Goal: Navigation & Orientation: Find specific page/section

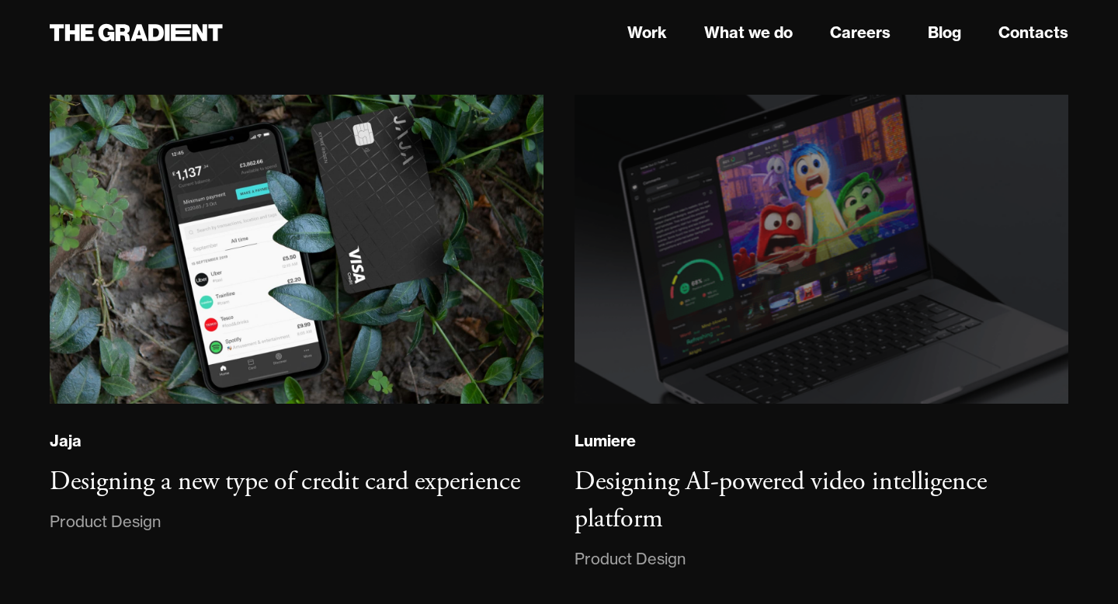
scroll to position [29437, 0]
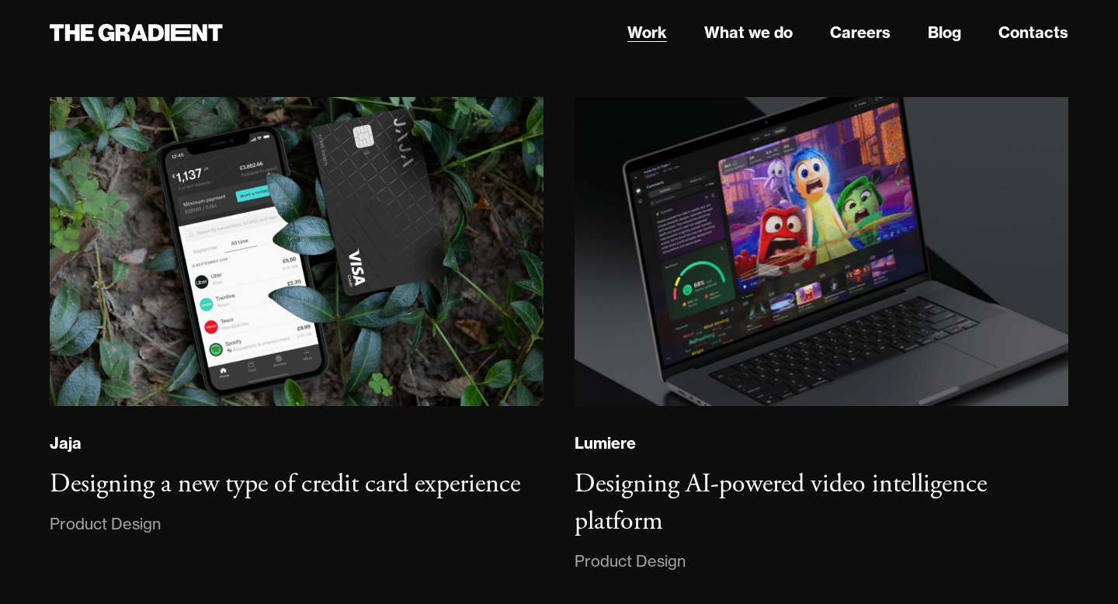
click at [641, 23] on link "Work" at bounding box center [648, 32] width 40 height 23
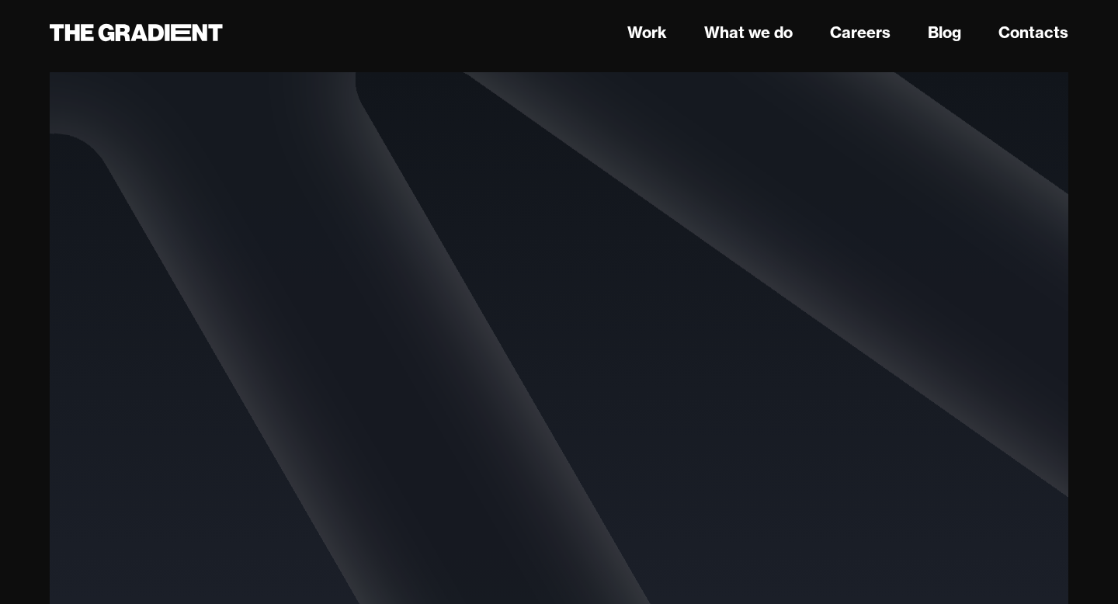
scroll to position [2948, 0]
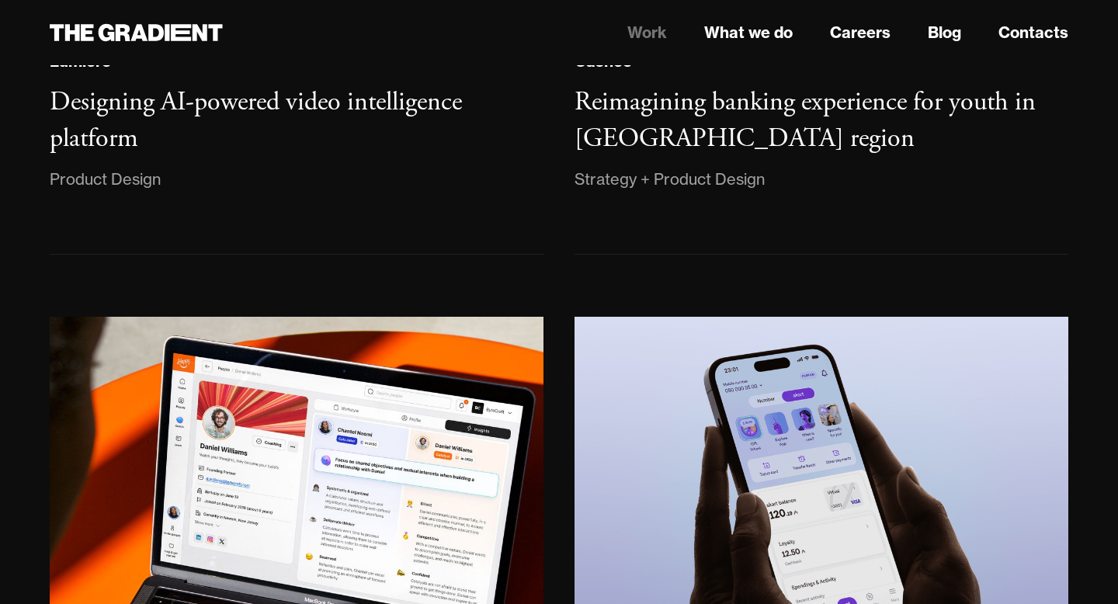
scroll to position [940, 0]
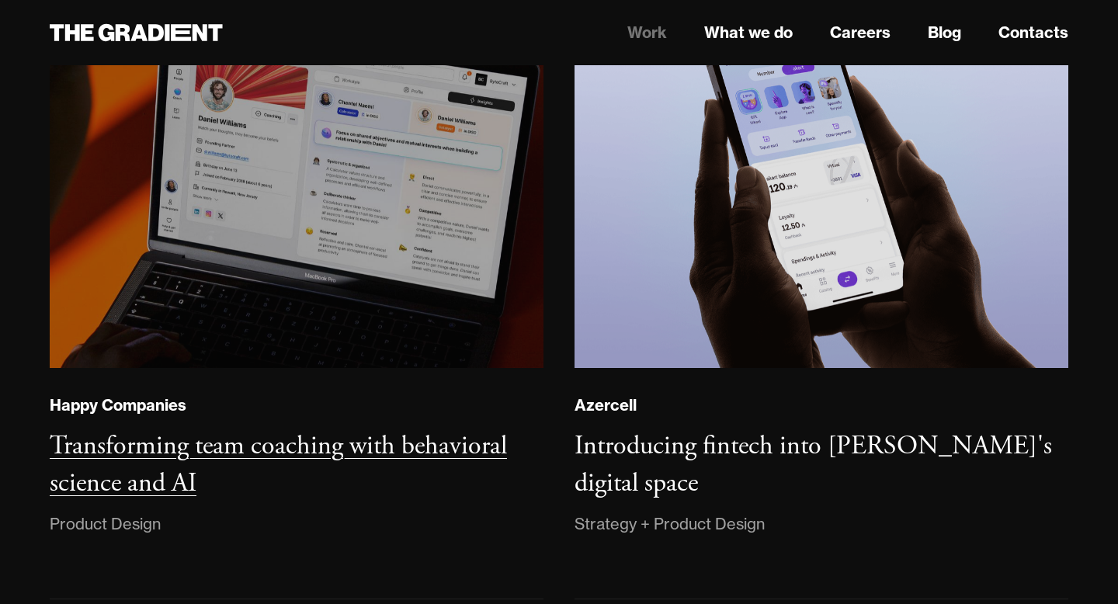
click at [409, 196] on img at bounding box center [296, 179] width 503 height 386
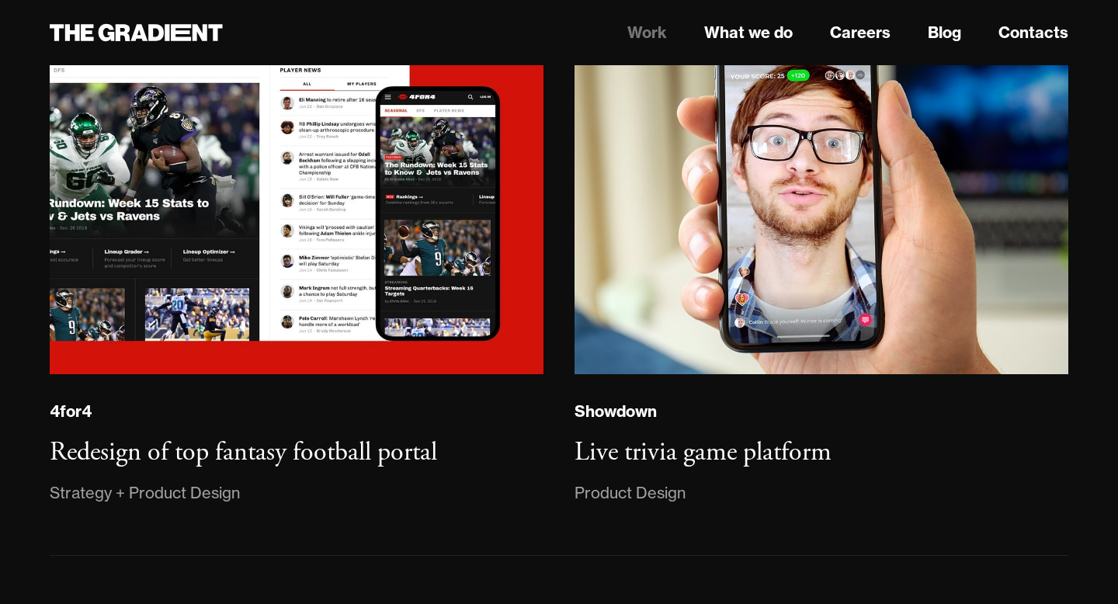
scroll to position [3420, 0]
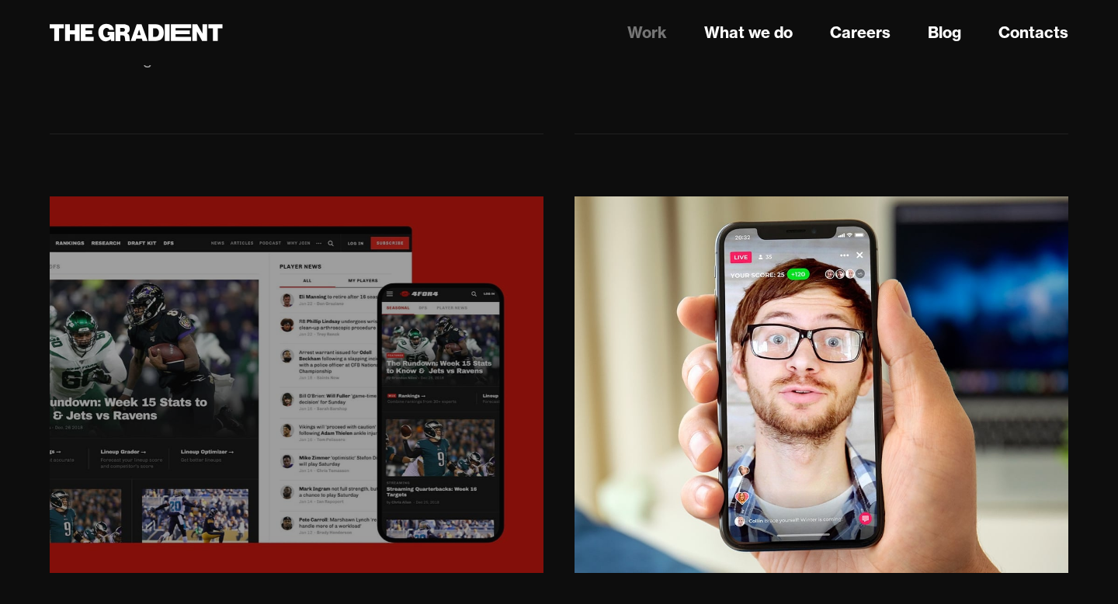
click at [443, 280] on img at bounding box center [297, 385] width 504 height 384
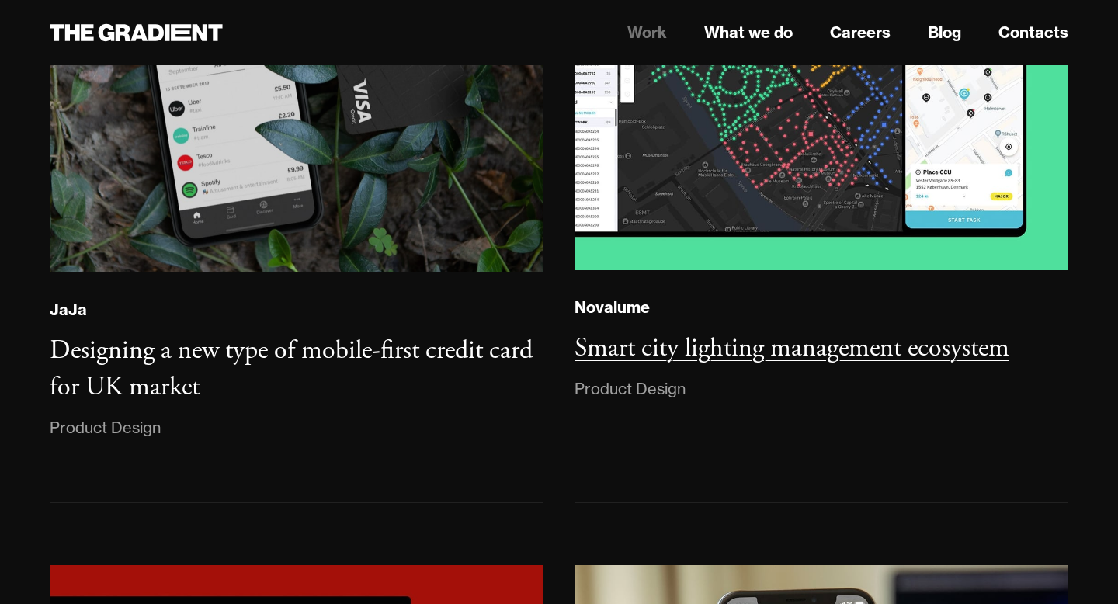
scroll to position [3007, 0]
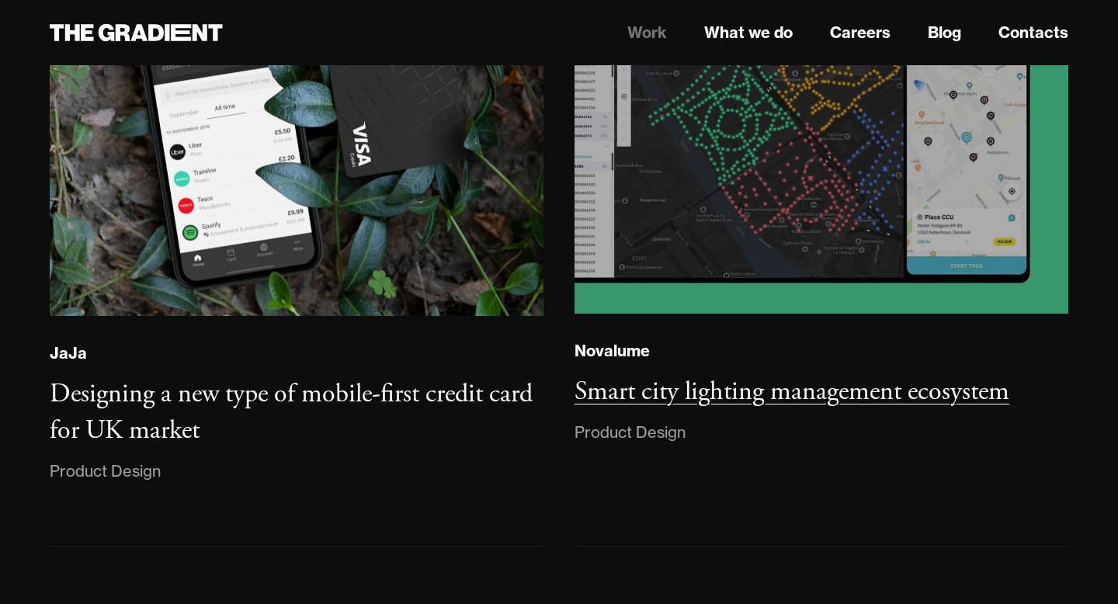
click at [718, 185] on img at bounding box center [822, 125] width 502 height 383
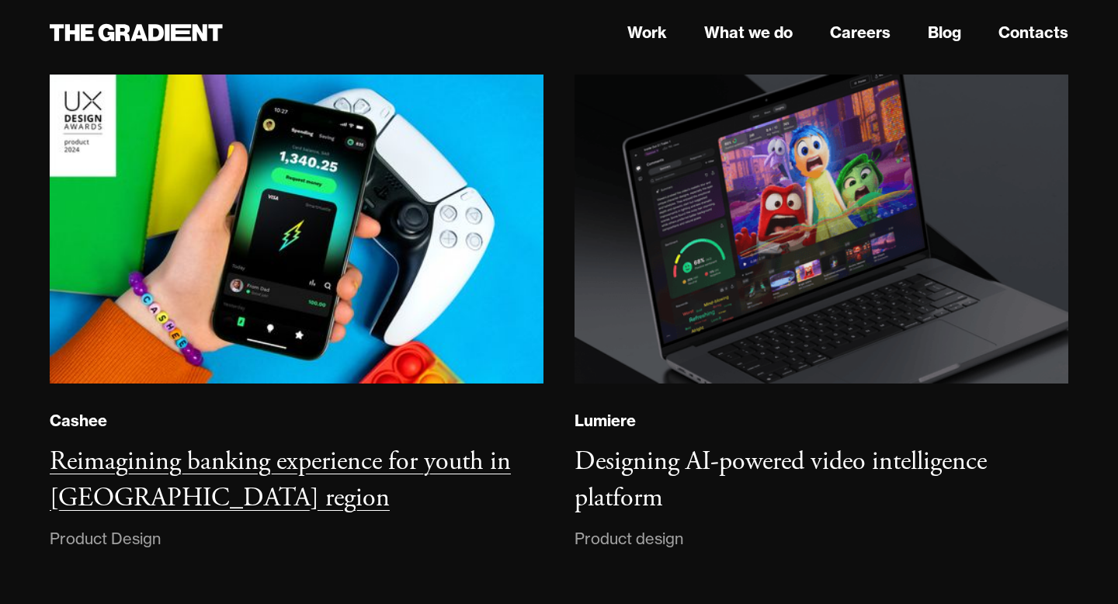
scroll to position [10682, 0]
